Goal: Information Seeking & Learning: Check status

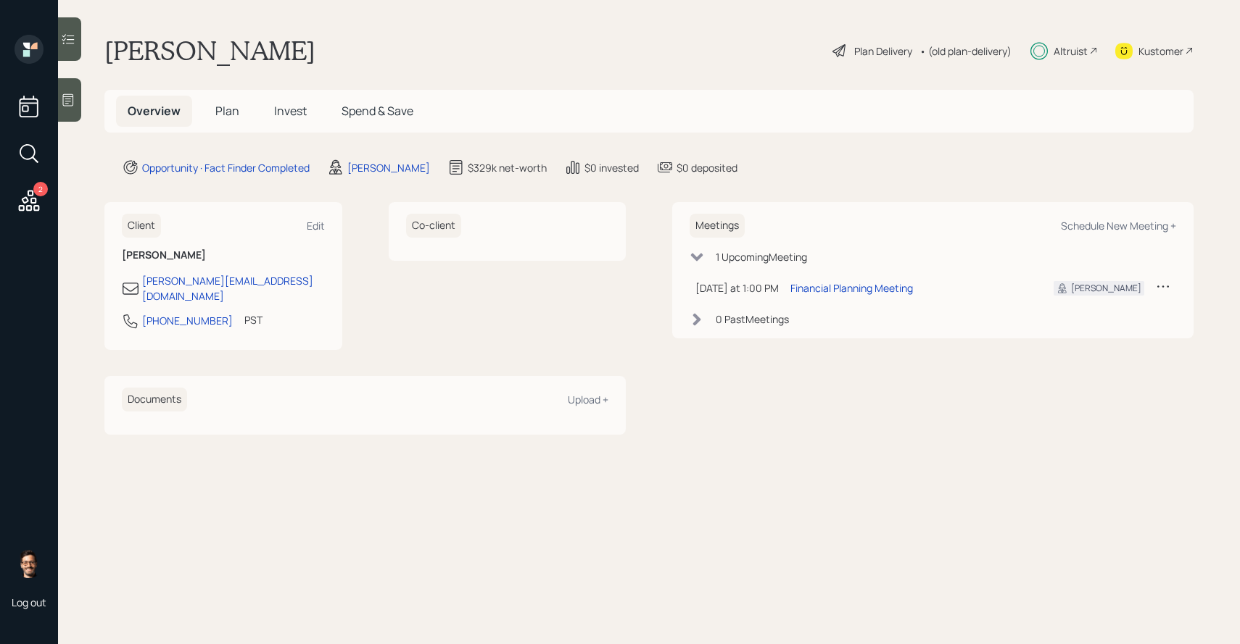
click at [291, 116] on span "Invest" at bounding box center [290, 111] width 33 height 16
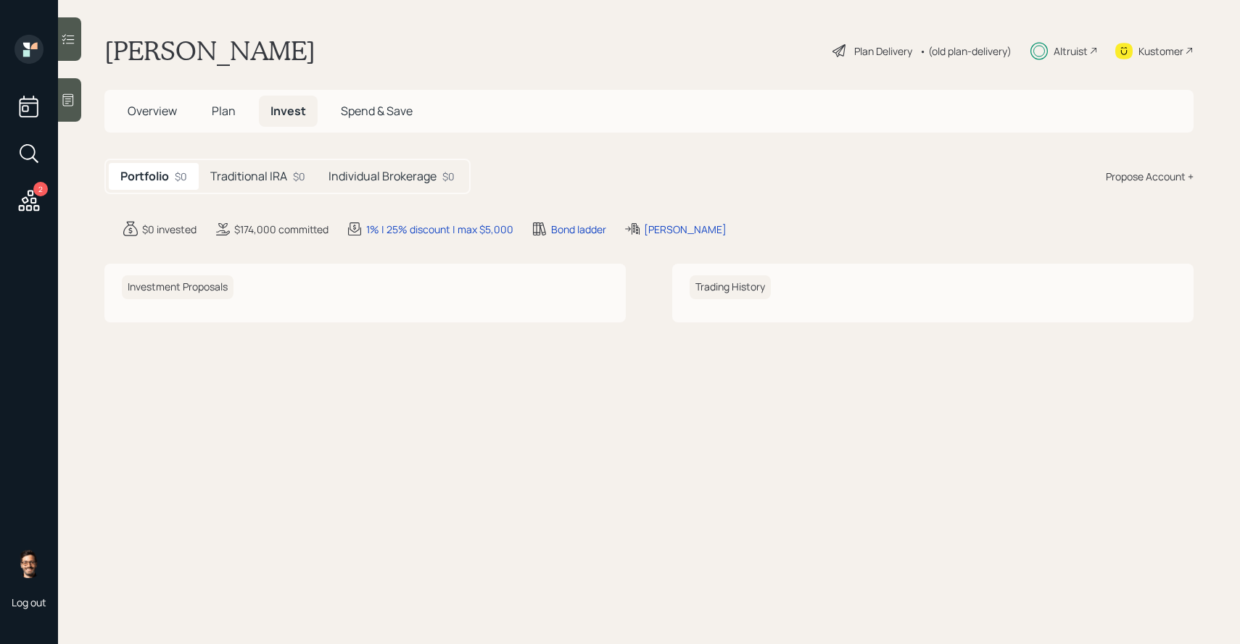
click at [281, 178] on h5 "Traditional IRA" at bounding box center [248, 177] width 77 height 14
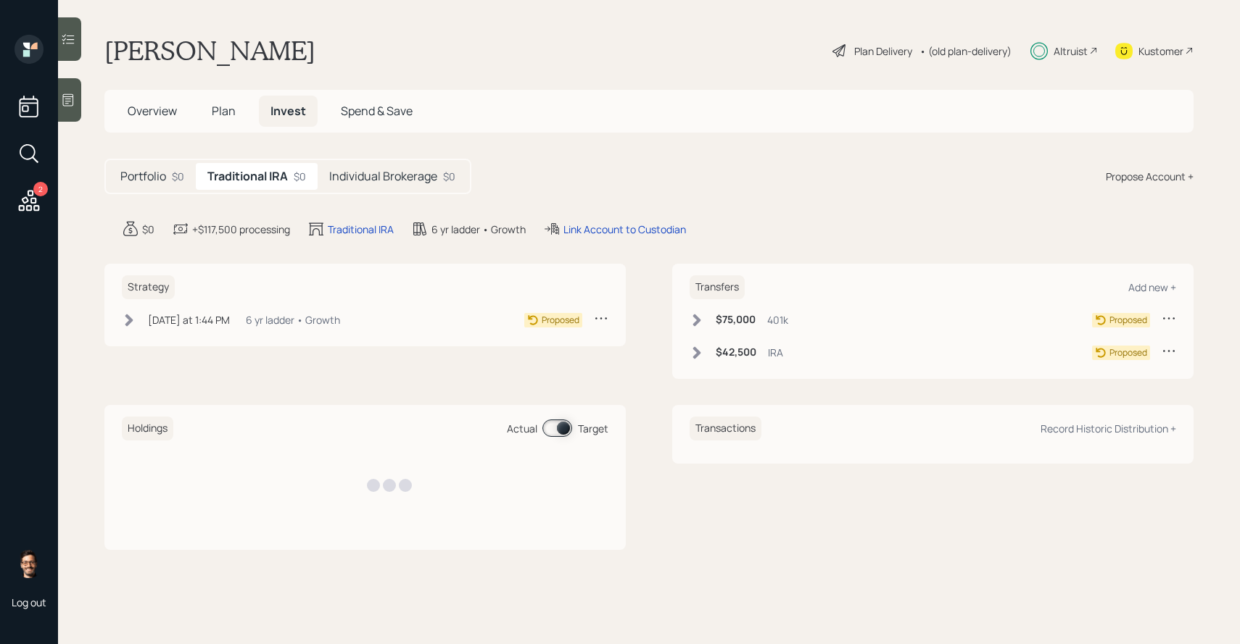
click at [369, 175] on h5 "Individual Brokerage" at bounding box center [383, 177] width 108 height 14
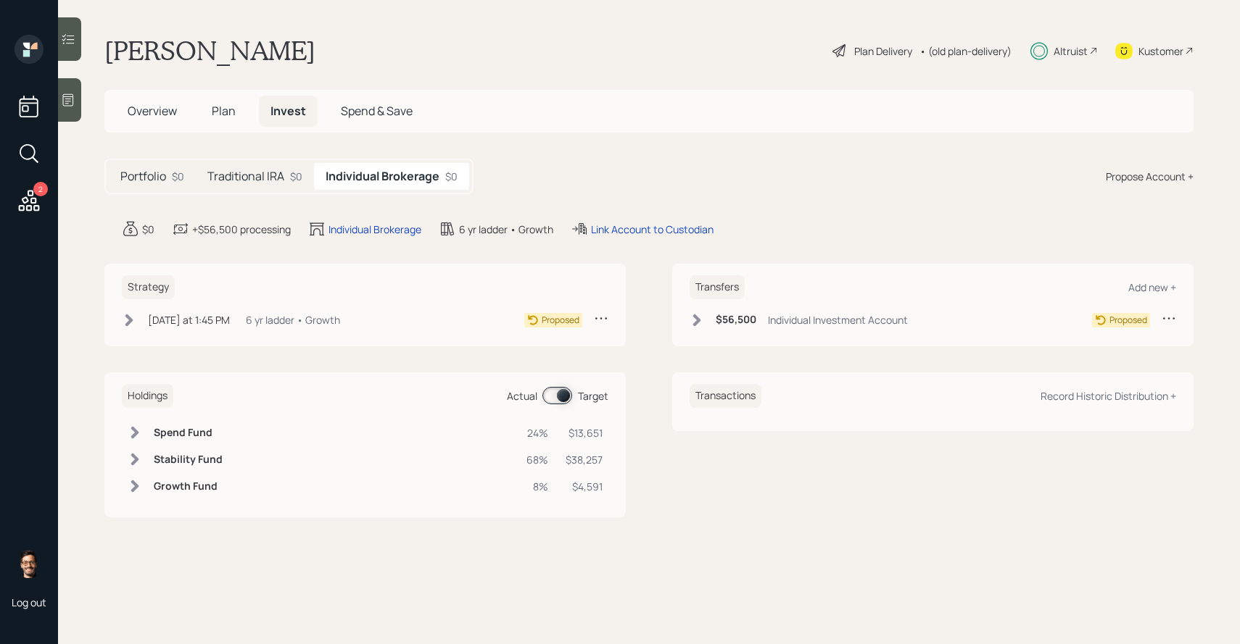
click at [141, 115] on span "Overview" at bounding box center [152, 111] width 49 height 16
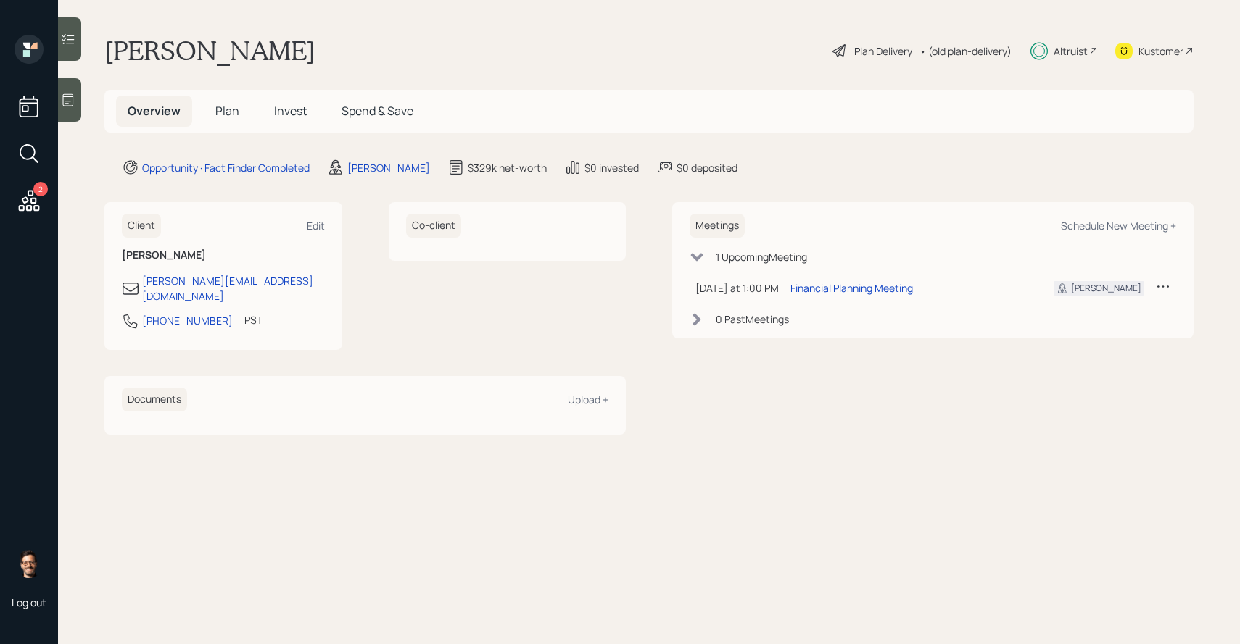
click at [41, 194] on div "2" at bounding box center [40, 189] width 14 height 14
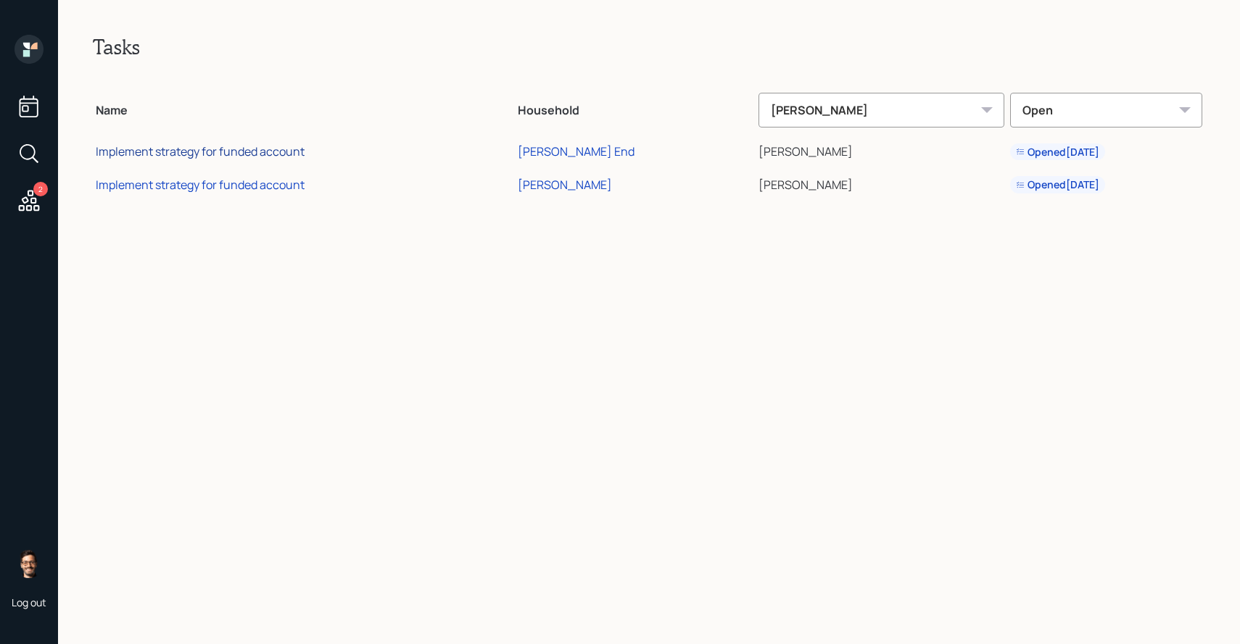
click at [256, 154] on div "Implement strategy for funded account" at bounding box center [200, 152] width 209 height 16
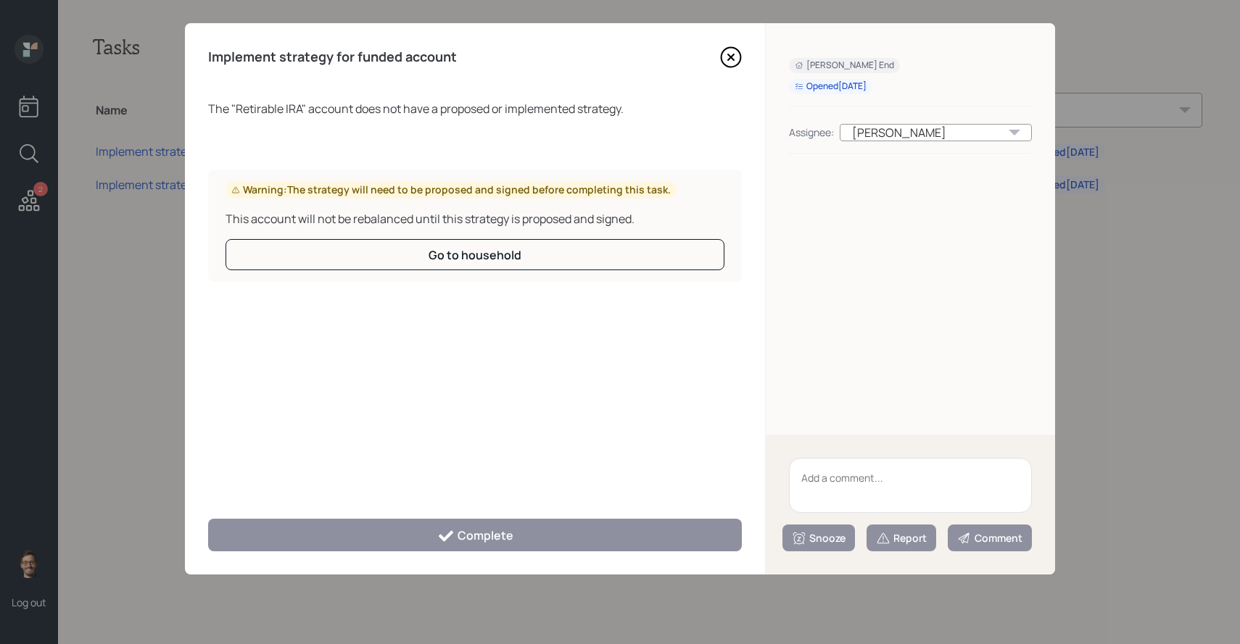
click at [729, 60] on icon at bounding box center [731, 57] width 22 height 22
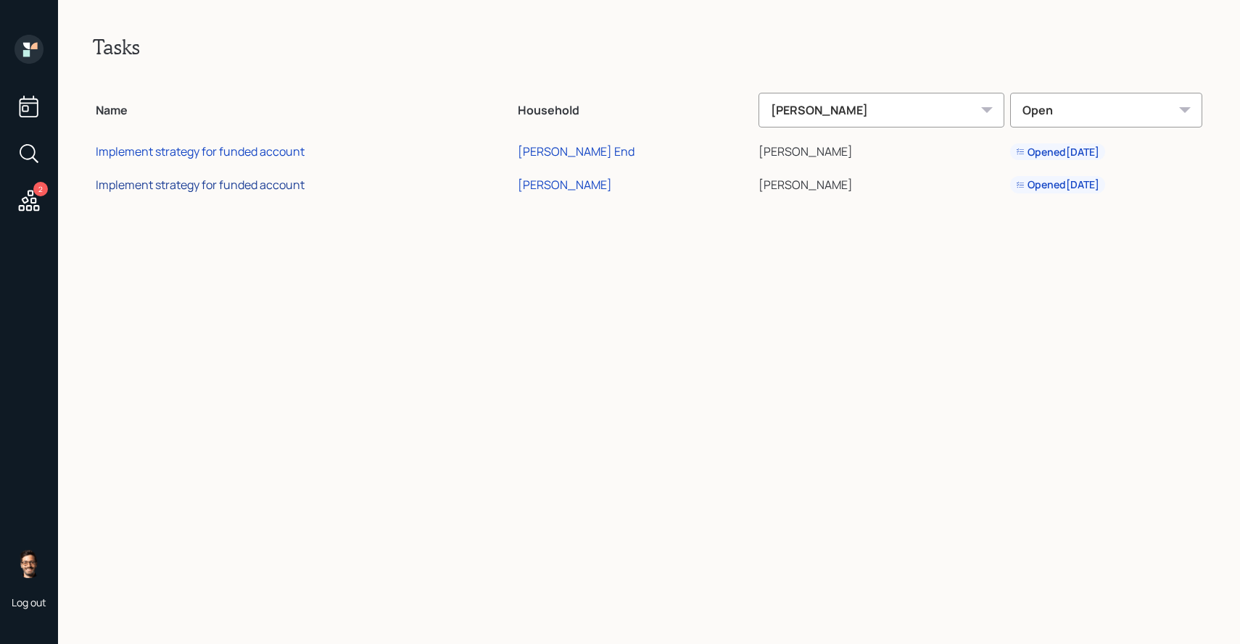
click at [254, 181] on div "Implement strategy for funded account" at bounding box center [200, 185] width 209 height 16
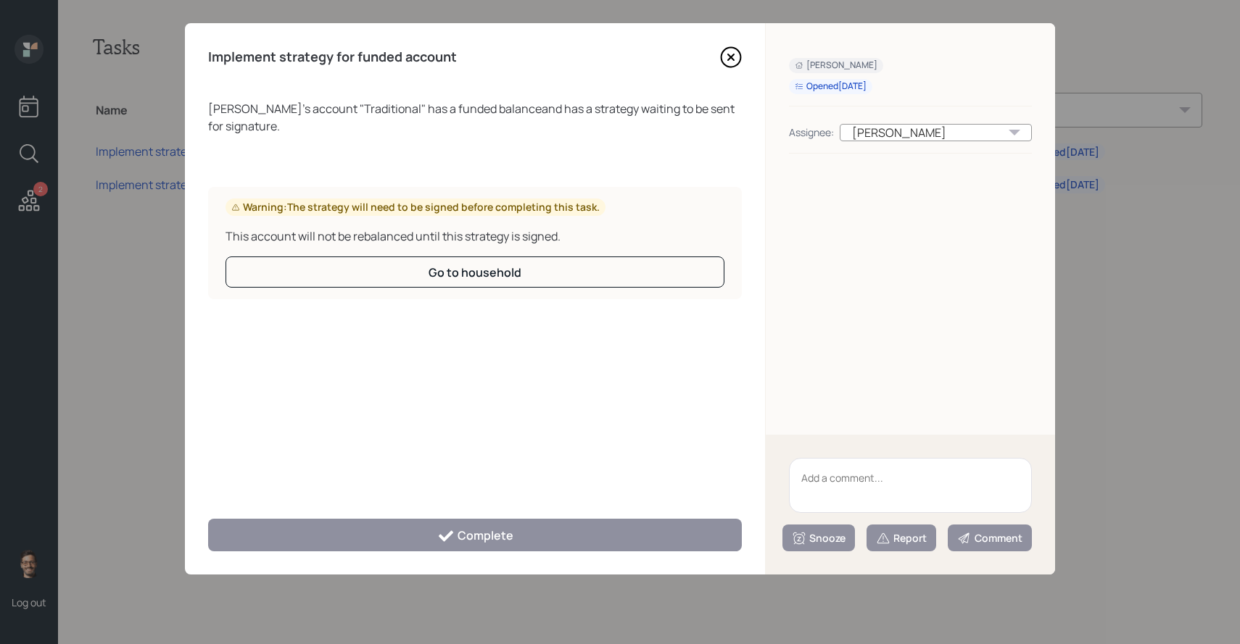
click at [824, 468] on textarea at bounding box center [910, 485] width 243 height 55
type textarea "test account for employee"
click at [919, 537] on div "Report" at bounding box center [901, 538] width 51 height 14
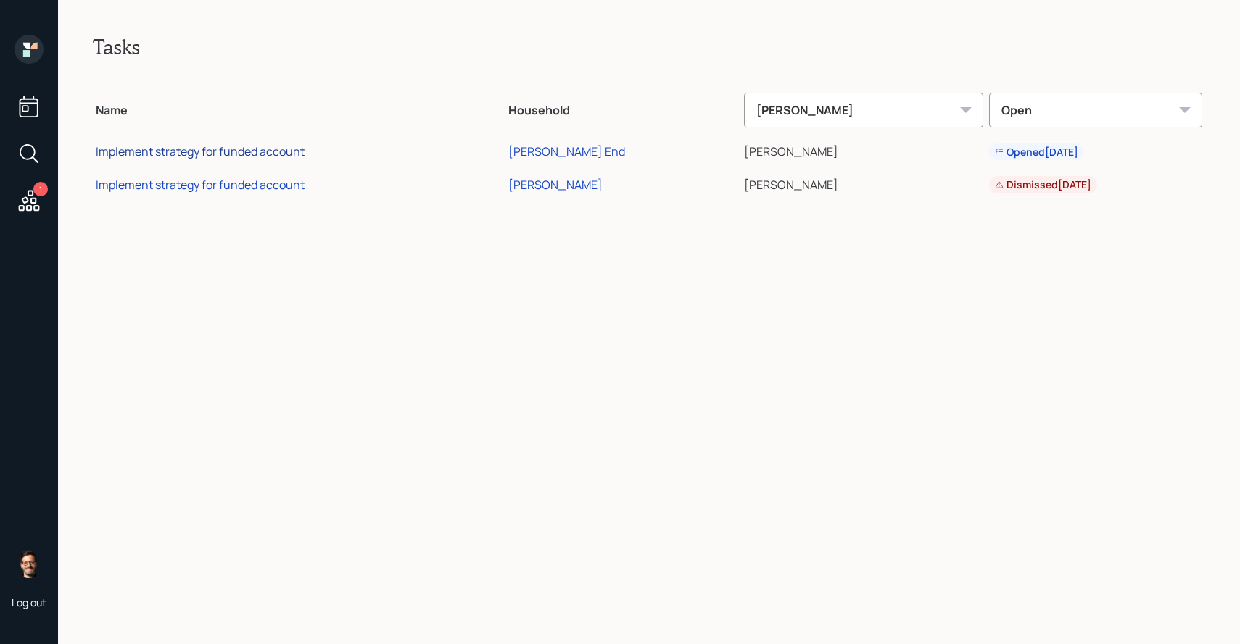
click at [247, 152] on div "Implement strategy for funded account" at bounding box center [200, 152] width 209 height 16
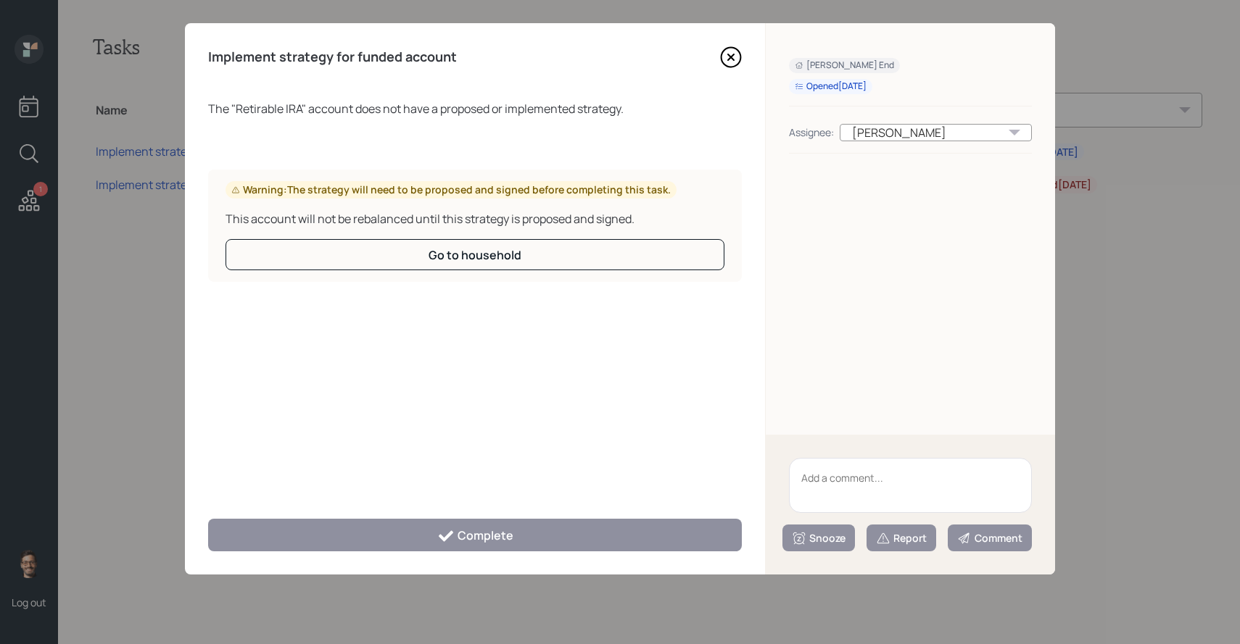
click at [837, 477] on textarea at bounding box center [910, 485] width 243 height 55
type textarea "test account for employee"
click at [917, 534] on div "Report" at bounding box center [901, 538] width 51 height 14
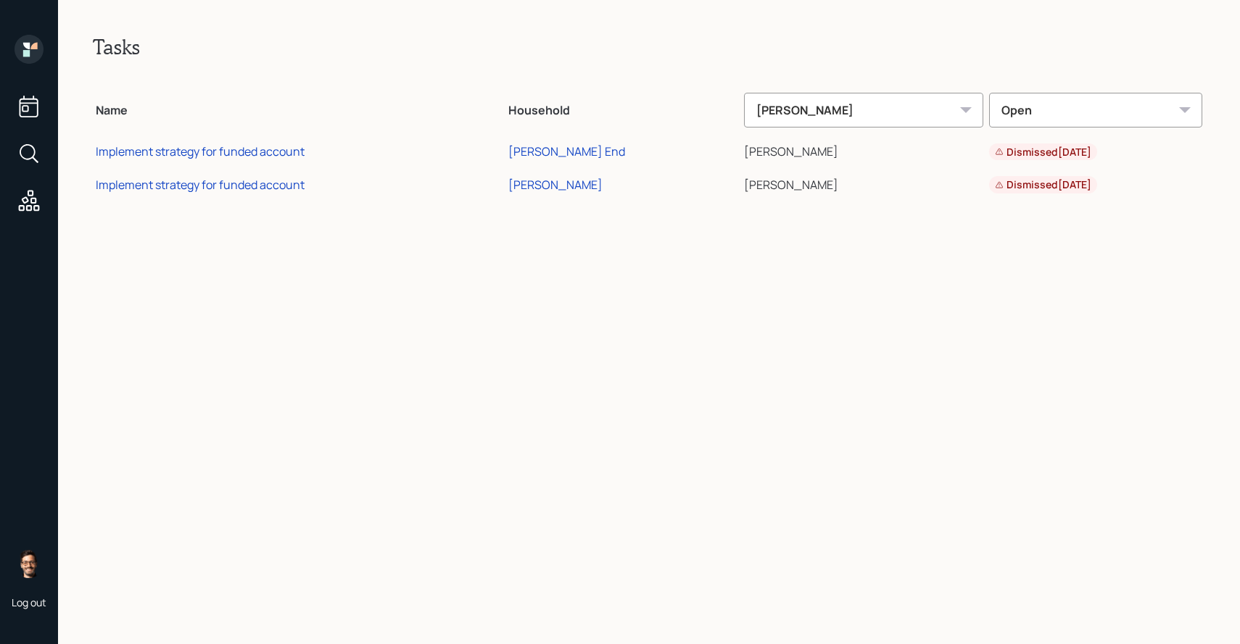
click at [1031, 120] on div "Open" at bounding box center [1095, 110] width 213 height 35
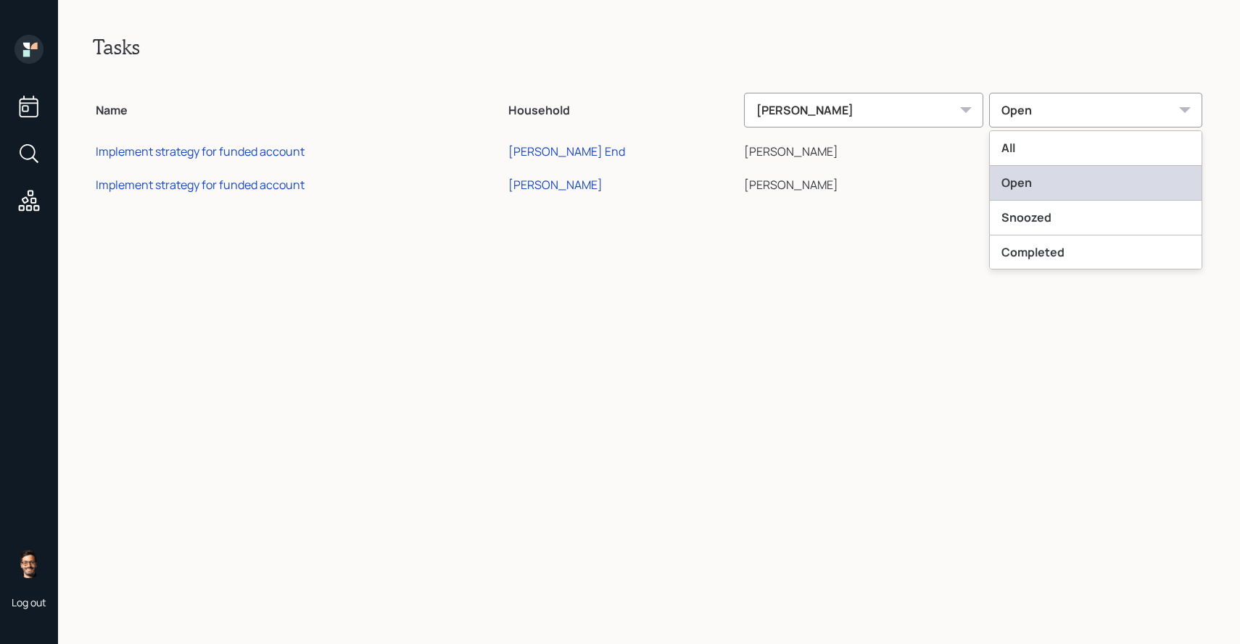
scroll to position [36, 0]
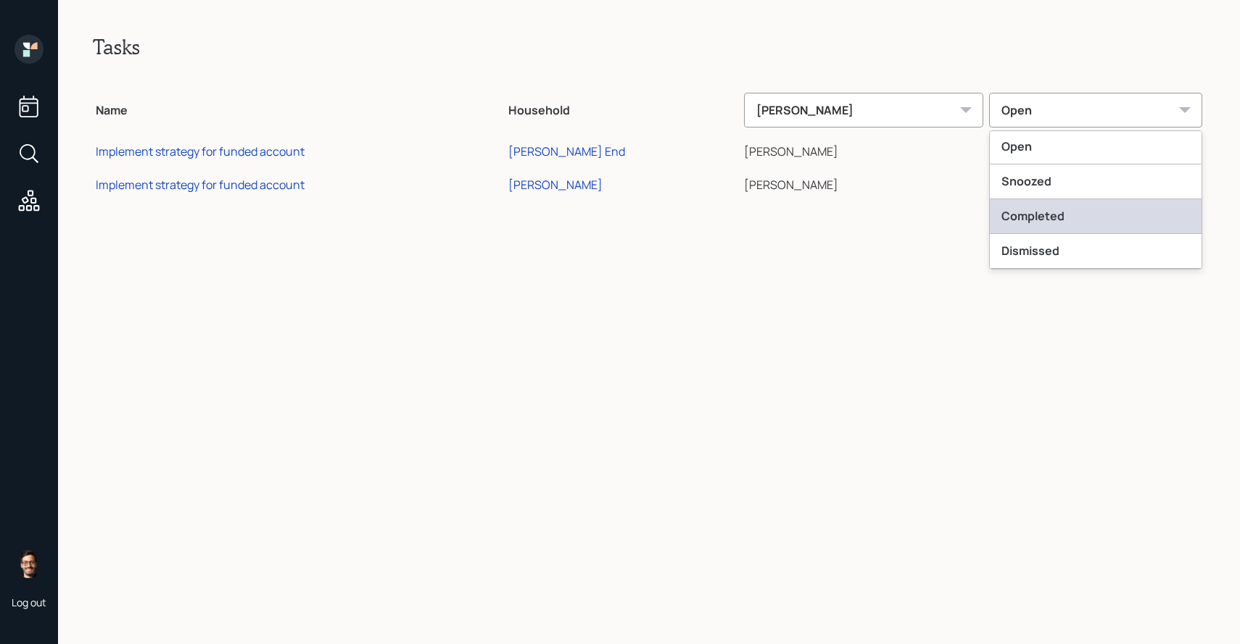
click at [1033, 216] on div "Completed" at bounding box center [1096, 216] width 212 height 35
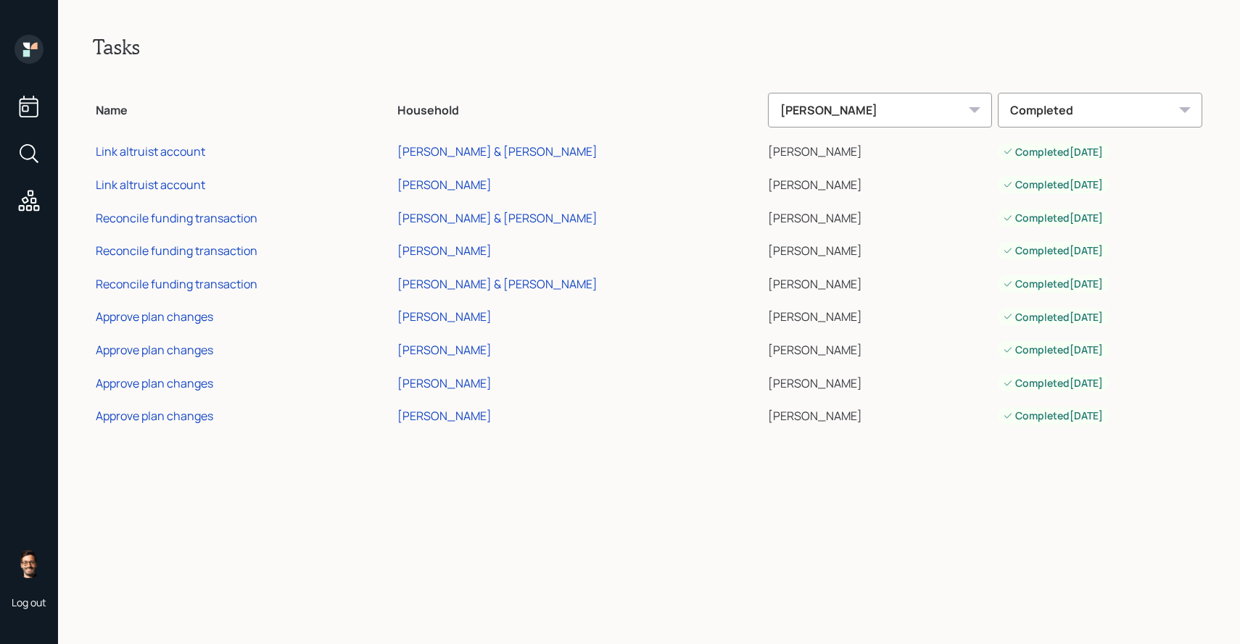
click at [1025, 123] on div "Completed" at bounding box center [1100, 110] width 204 height 35
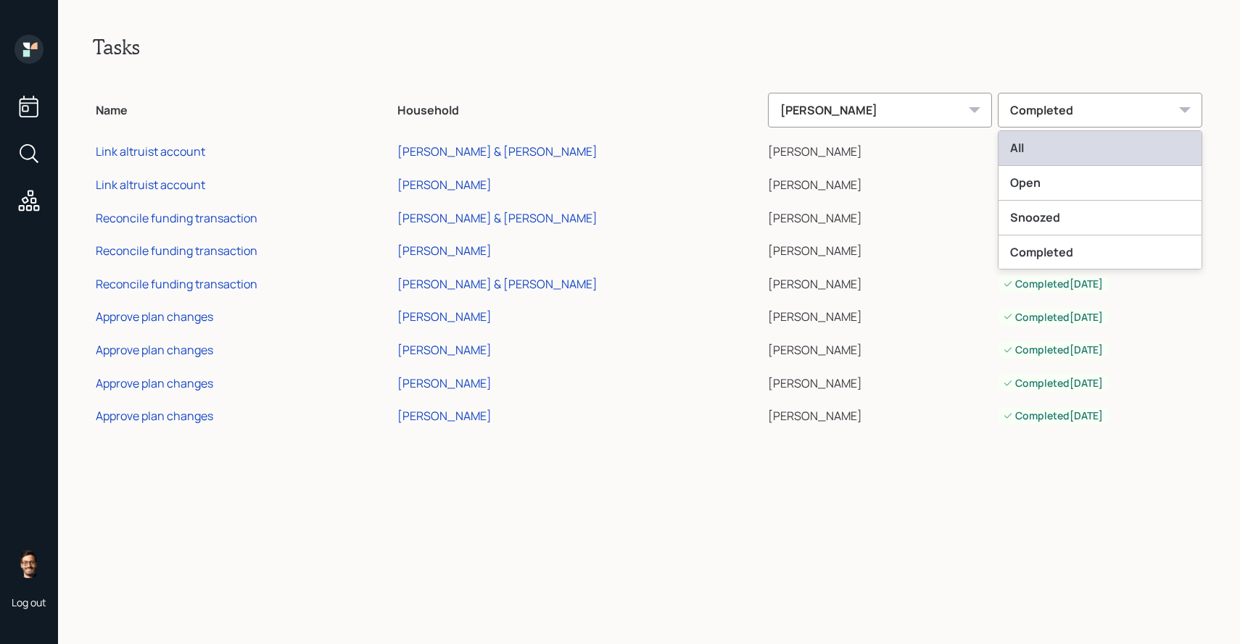
click at [1016, 141] on div "All" at bounding box center [1099, 148] width 203 height 35
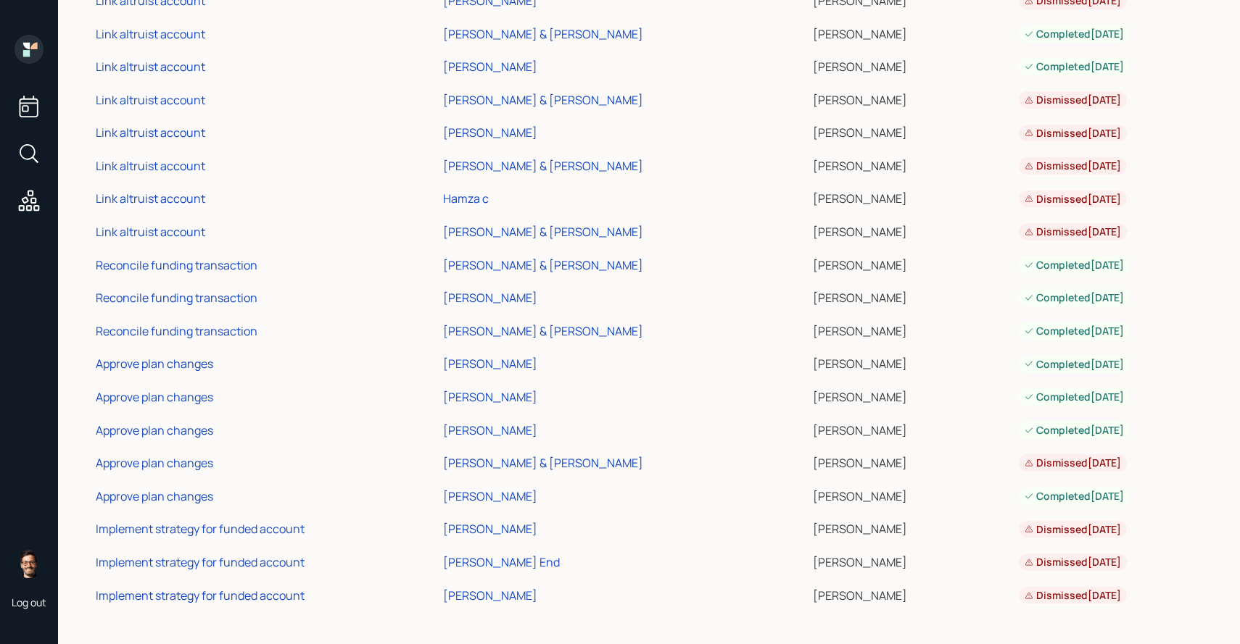
scroll to position [0, 0]
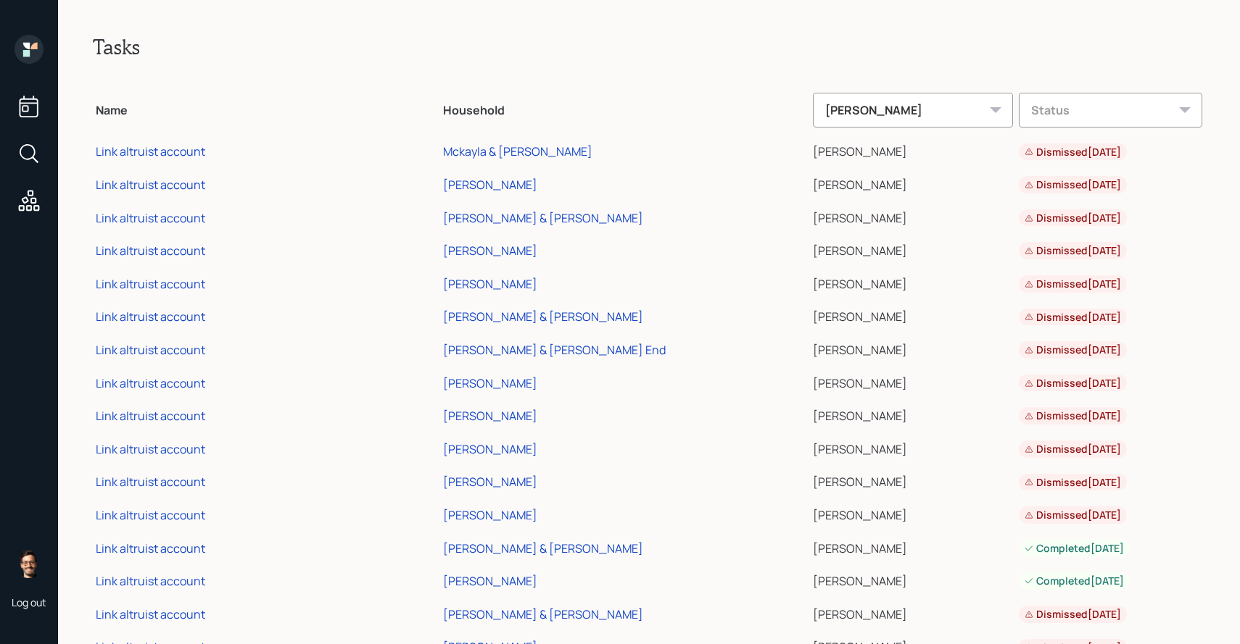
click at [35, 103] on icon at bounding box center [29, 107] width 19 height 22
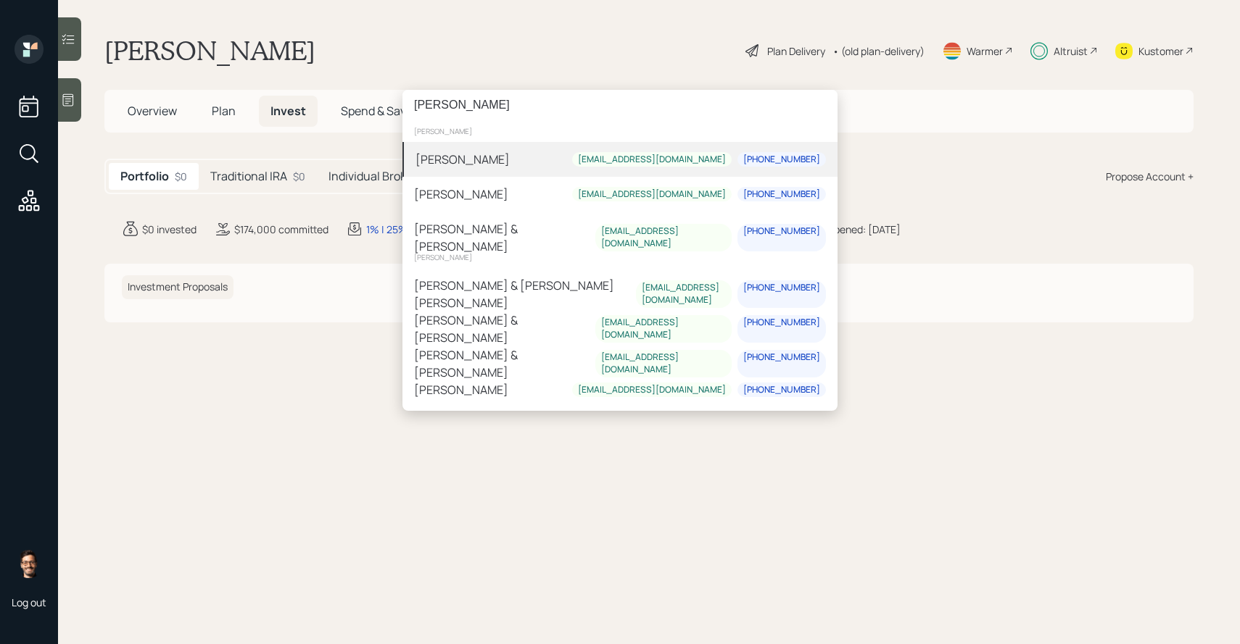
paste input "Tracy Larso"
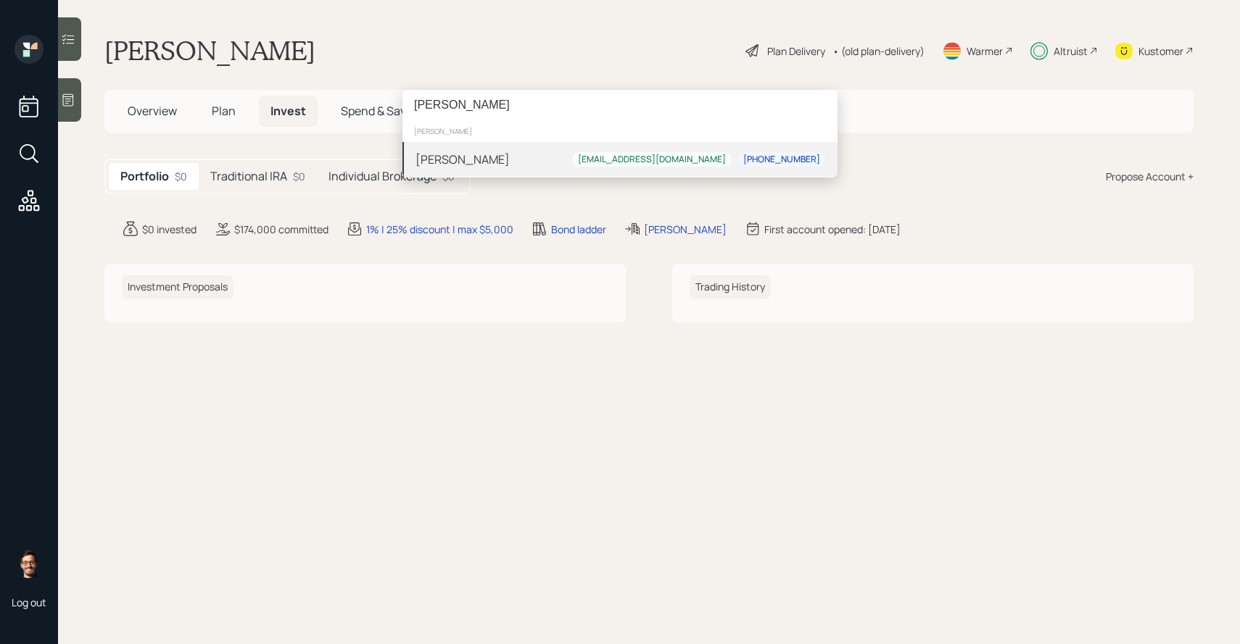
type input "[PERSON_NAME]"
click at [529, 177] on div "Tracy Larson idealmachinist@yahoo.com 920-312-8470" at bounding box center [619, 159] width 435 height 35
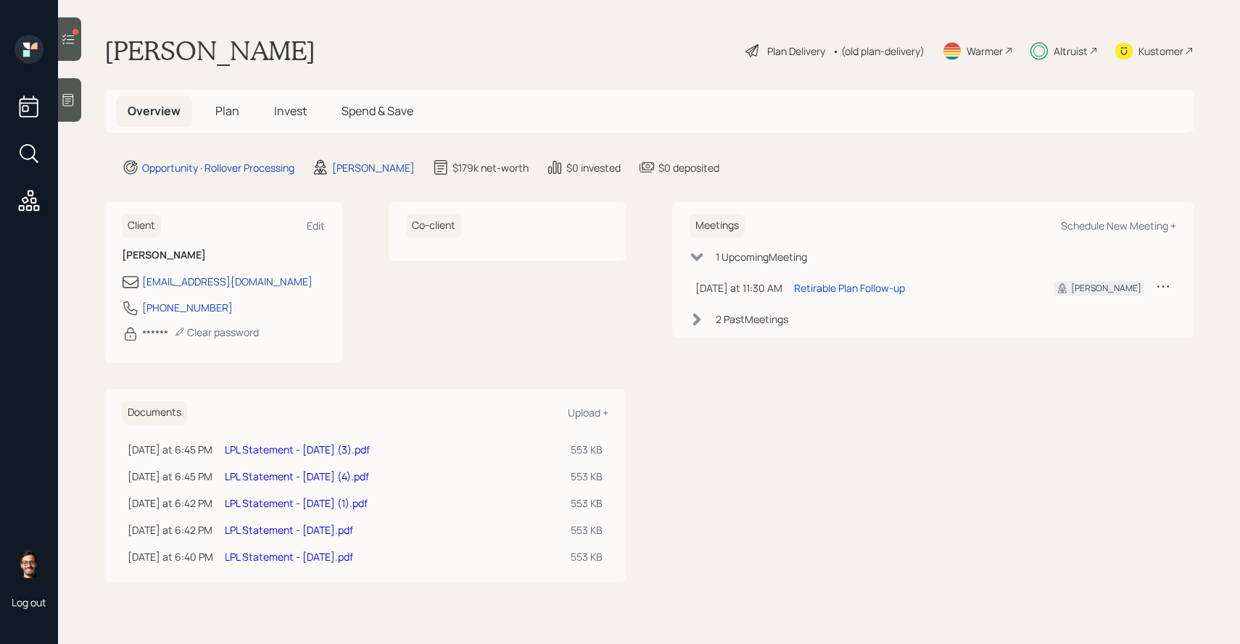
click at [281, 106] on span "Invest" at bounding box center [290, 111] width 33 height 16
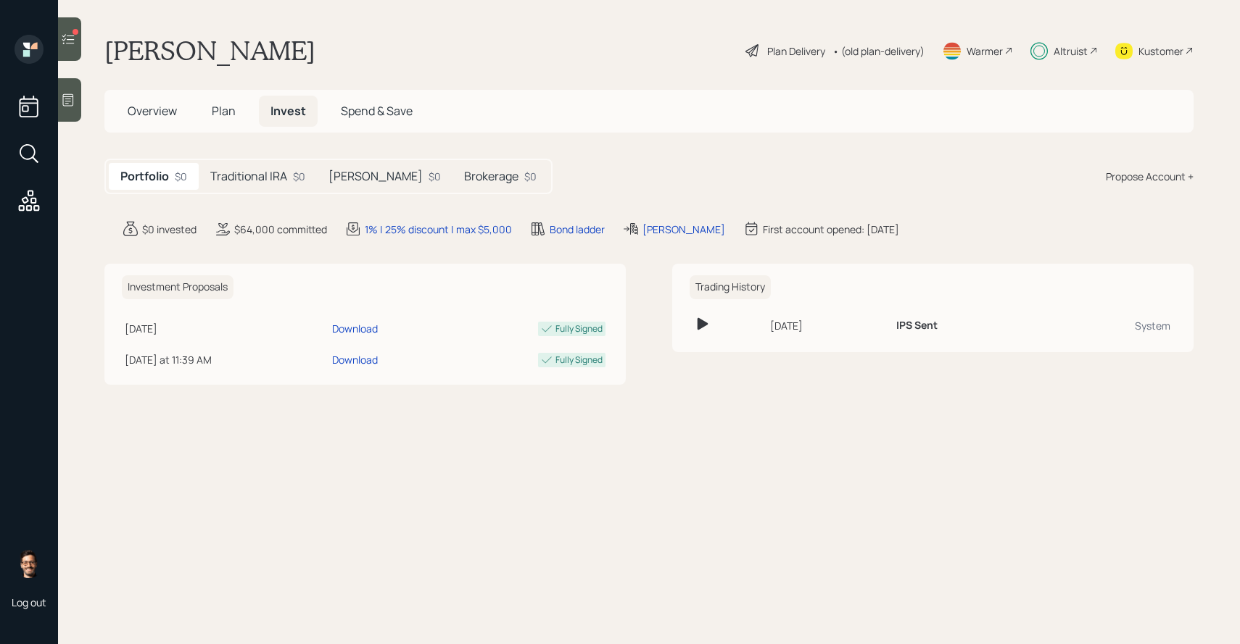
click at [288, 180] on div "Traditional IRA $0" at bounding box center [258, 176] width 118 height 27
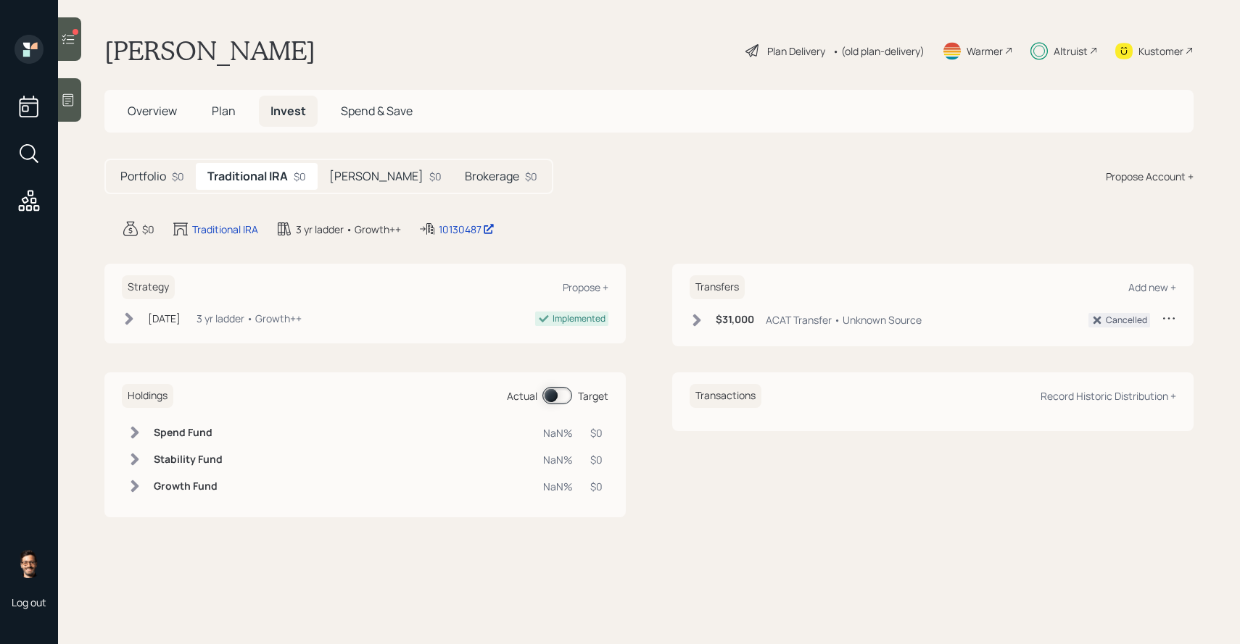
click at [374, 172] on h5 "[PERSON_NAME]" at bounding box center [376, 177] width 94 height 14
